Goal: Task Accomplishment & Management: Manage account settings

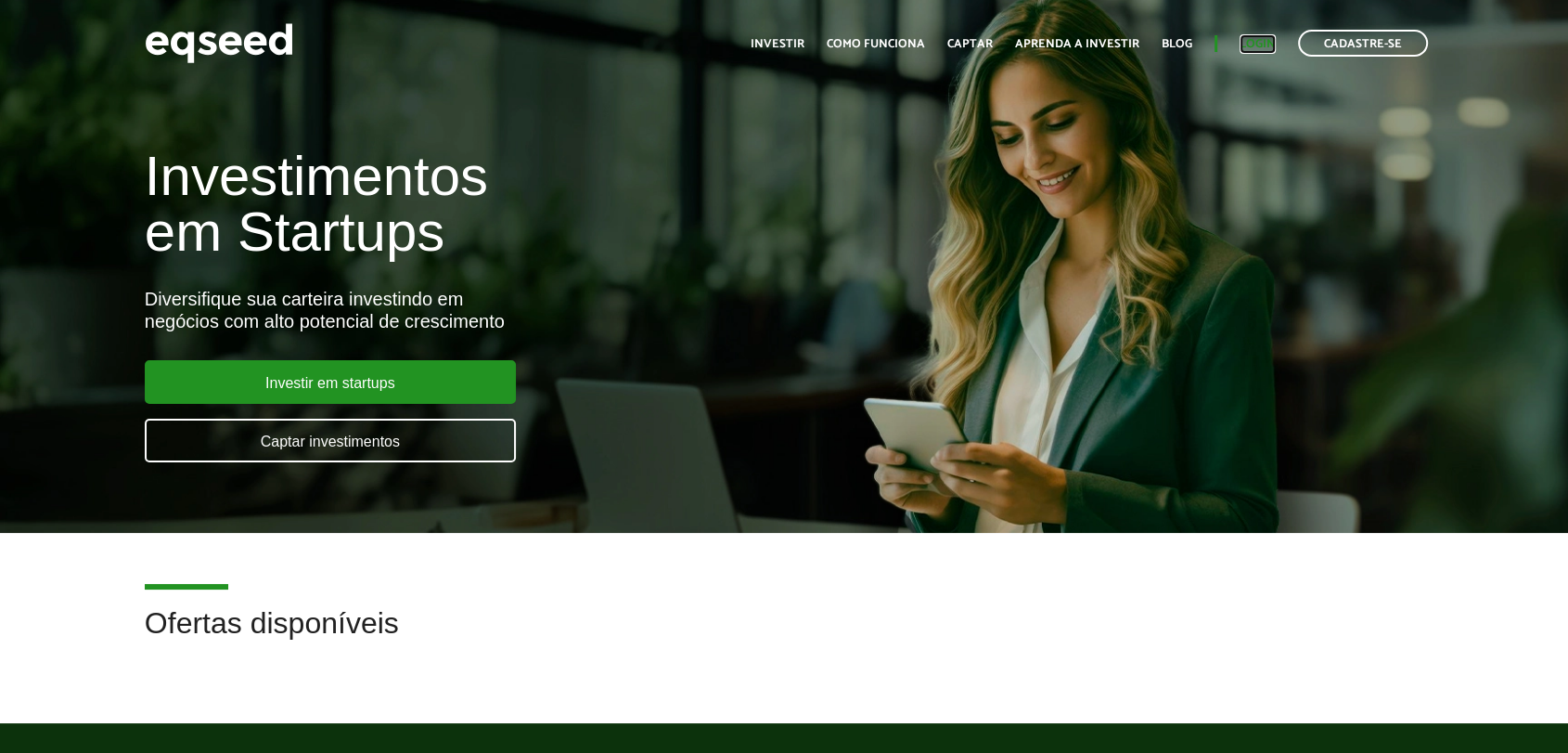
click at [1254, 38] on link "Login" at bounding box center [1257, 44] width 36 height 12
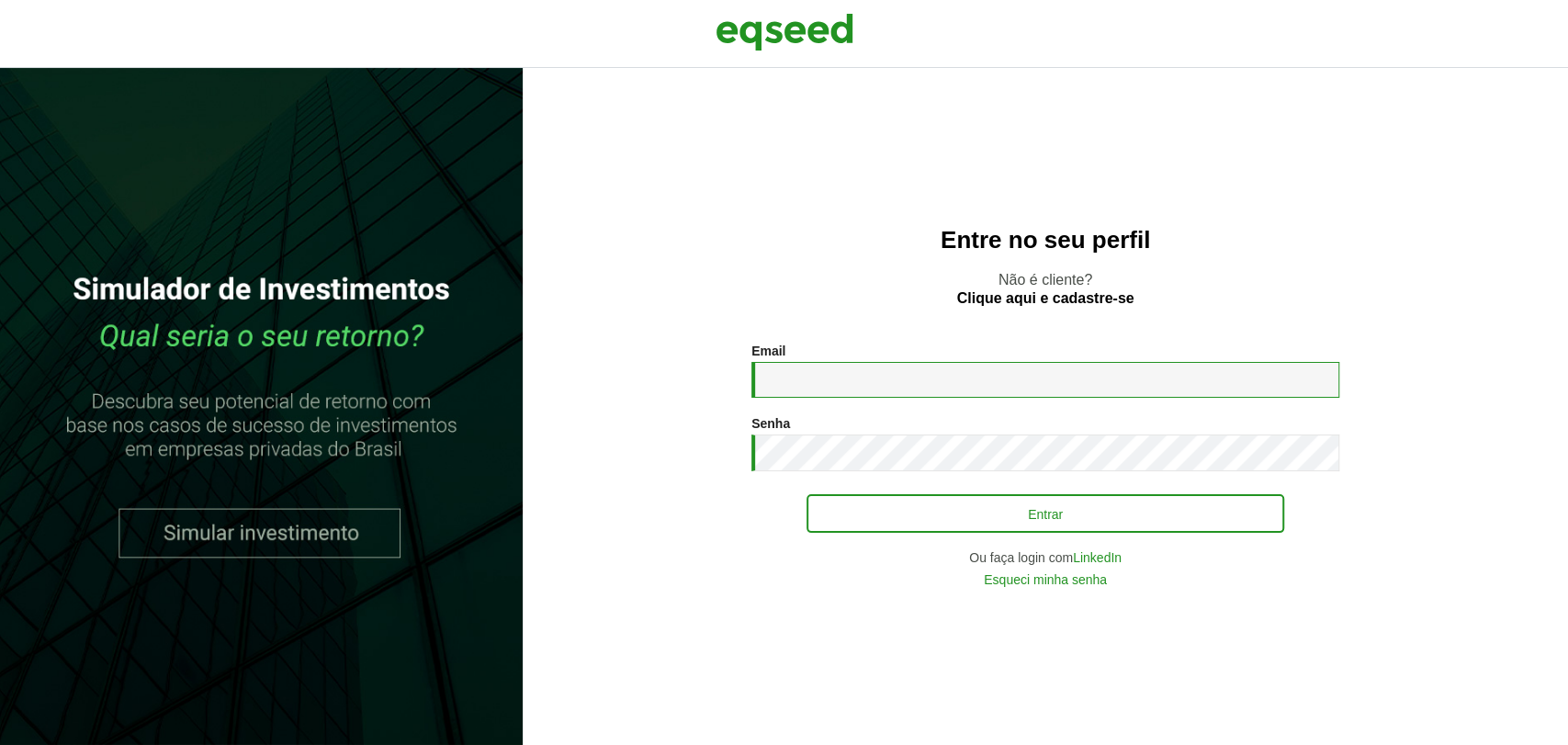
type input "**********"
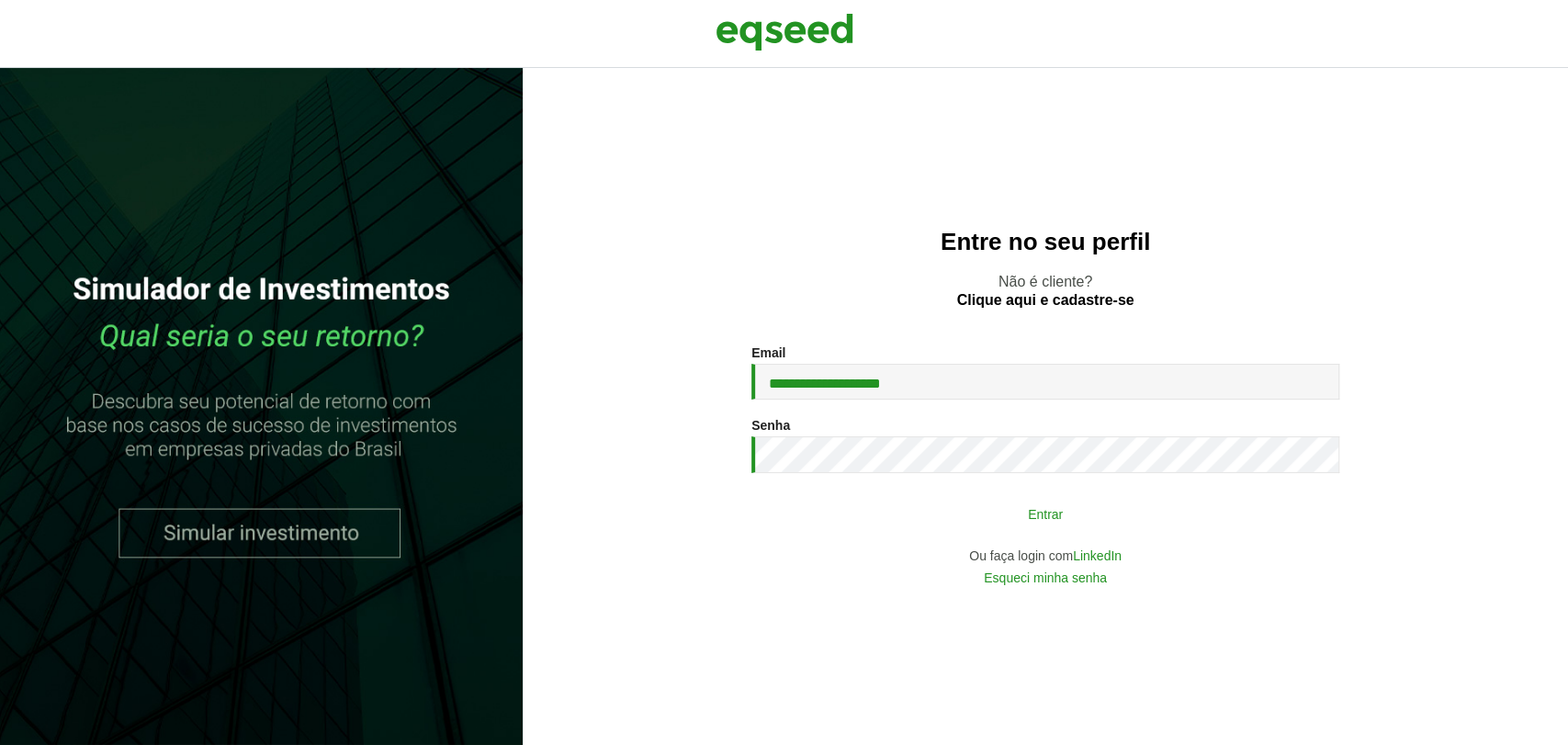
click at [900, 509] on button "Entrar" at bounding box center [1046, 514] width 478 height 35
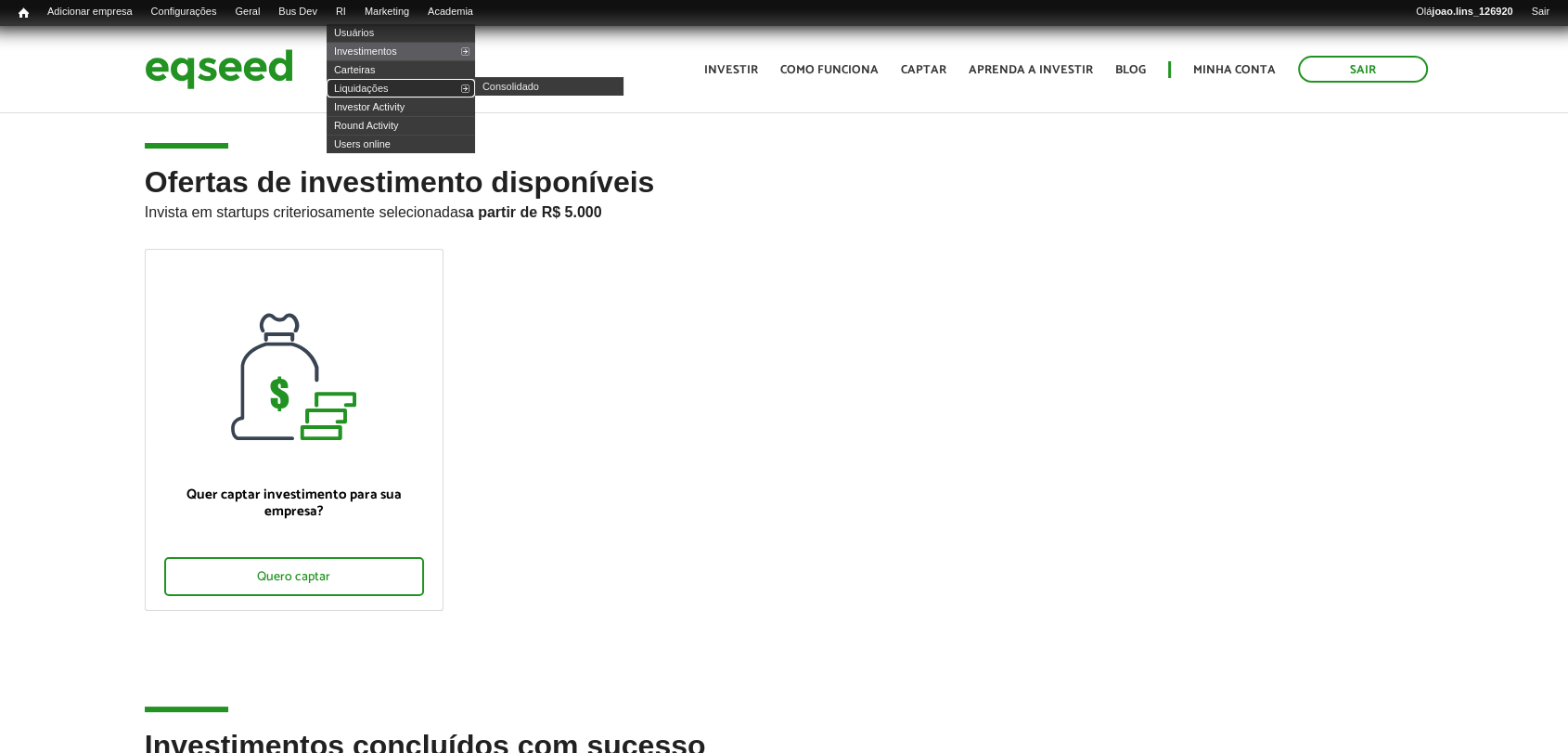
click at [389, 82] on link "Liquidações" at bounding box center [401, 88] width 149 height 19
